Goal: Task Accomplishment & Management: Use online tool/utility

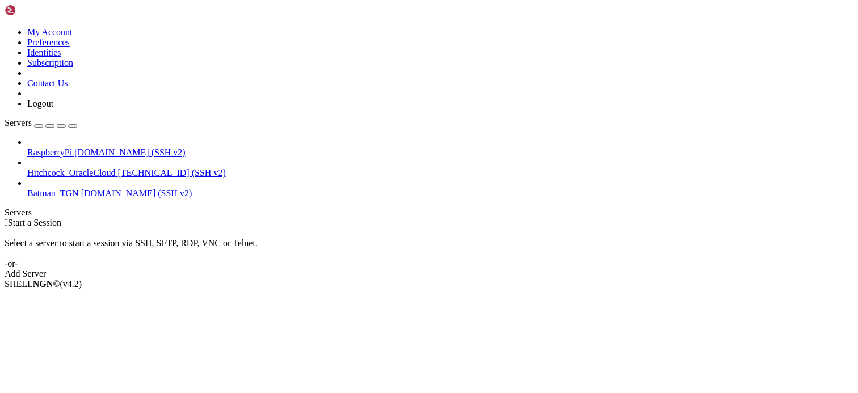
click at [299, 218] on div " Start a Session" at bounding box center [429, 223] width 849 height 10
click at [27, 148] on icon at bounding box center [27, 148] width 0 height 0
click at [289, 218] on div " Start a Session Select a server to start a session via SSH, SFTP, RDP, VNC or…" at bounding box center [429, 248] width 849 height 61
click at [835, 218] on div " Start a Session Select a server to start a session via SSH, SFTP, RDP, VNC or…" at bounding box center [429, 248] width 849 height 61
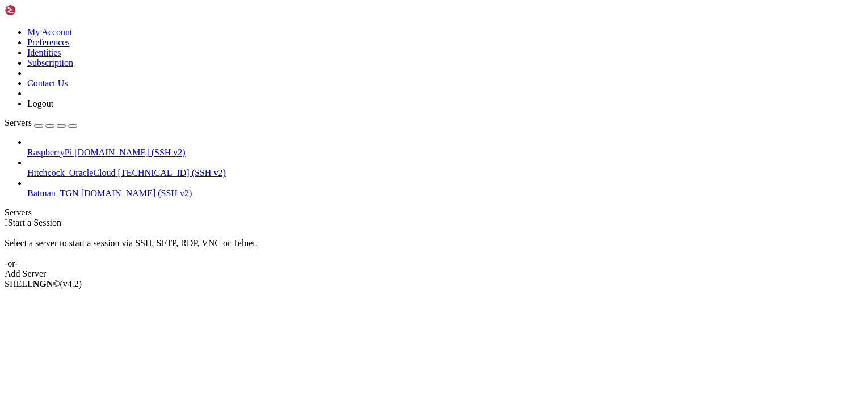
click at [399, 218] on div " Start a Session" at bounding box center [429, 223] width 849 height 10
click at [23, 199] on div "RaspberryPi [DOMAIN_NAME] (SSH v2) Hitchcock_OracleCloud [TECHNICAL_ID] (SSH v2…" at bounding box center [429, 167] width 849 height 61
click at [851, 255] on div " Start a Session Select a server to start a session via SSH, SFTP, RDP, VNC or…" at bounding box center [429, 248] width 849 height 61
click at [843, 279] on div " Start a Session Select a server to start a session via SSH, SFTP, RDP, VNC or…" at bounding box center [429, 248] width 849 height 61
click at [683, 218] on div " Start a Session Select a server to start a session via SSH, SFTP, RDP, VNC or…" at bounding box center [429, 248] width 849 height 61
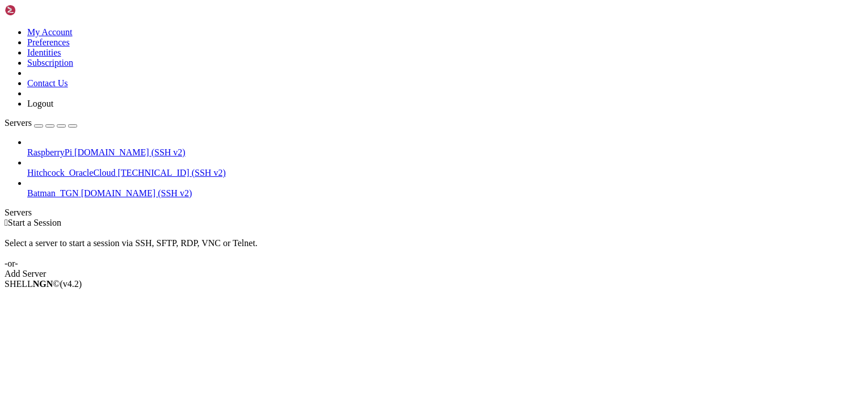
drag, startPoint x: 354, startPoint y: 86, endPoint x: 340, endPoint y: 86, distance: 14.2
click at [354, 218] on div " Start a Session Select a server to start a session via SSH, SFTP, RDP, VNC or…" at bounding box center [429, 248] width 849 height 61
click at [827, 238] on div " Start a Session Select a server to start a session via SSH, SFTP, RDP, VNC or…" at bounding box center [429, 248] width 849 height 61
click at [286, 218] on div " Start a Session Select a server to start a session via SSH, SFTP, RDP, VNC or…" at bounding box center [429, 248] width 849 height 61
click at [451, 289] on div "SHELL NGN © (v 4.2 )" at bounding box center [429, 284] width 849 height 10
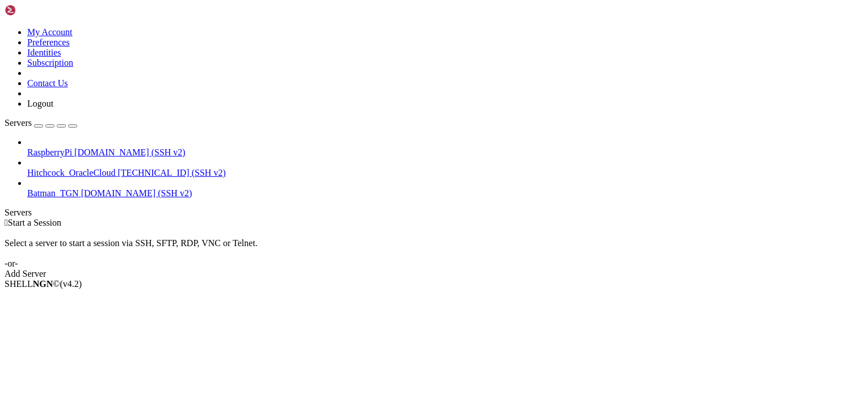
click at [234, 218] on div " Start a Session" at bounding box center [429, 223] width 849 height 10
click at [839, 279] on div " Start a Session Select a server to start a session via SSH, SFTP, RDP, VNC or…" at bounding box center [429, 248] width 849 height 61
click at [268, 218] on div " Start a Session Select a server to start a session via SSH, SFTP, RDP, VNC or…" at bounding box center [429, 248] width 849 height 61
click at [379, 218] on div " Start a Session Select a server to start a session via SSH, SFTP, RDP, VNC or…" at bounding box center [429, 248] width 849 height 61
click at [824, 218] on div " Start a Session Select a server to start a session via SSH, SFTP, RDP, VNC or…" at bounding box center [429, 248] width 849 height 61
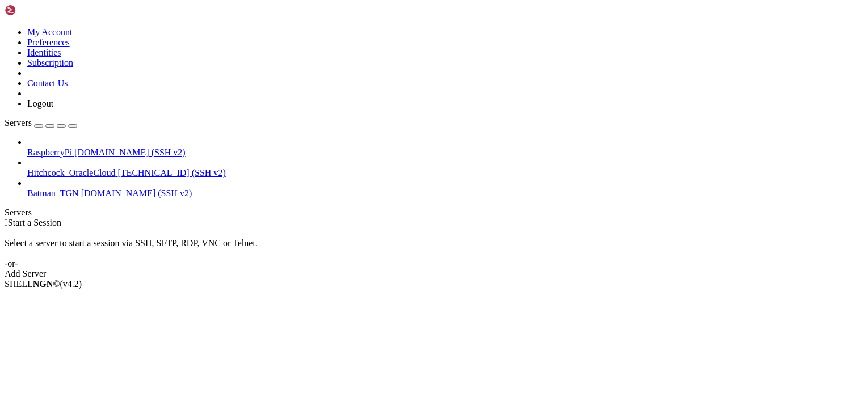
click at [326, 218] on div " Start a Session" at bounding box center [429, 223] width 849 height 10
click at [375, 228] on div "Select a server to start a session via SSH, SFTP, RDP, VNC or Telnet. -or-" at bounding box center [429, 248] width 849 height 41
click at [828, 224] on div " Start a Session Select a server to start a session via SSH, SFTP, RDP, VNC or…" at bounding box center [429, 248] width 849 height 61
